Goal: Ask a question: Seek information or help from site administrators or community

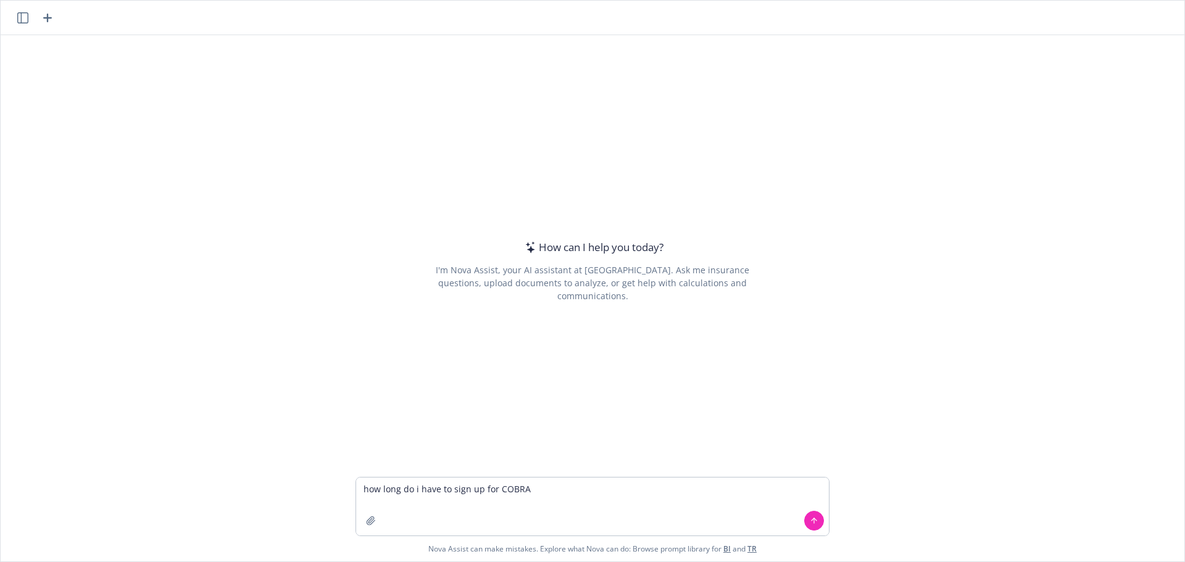
type textarea "how long do i have to sign up for COBRA?"
